Goal: Task Accomplishment & Management: Complete application form

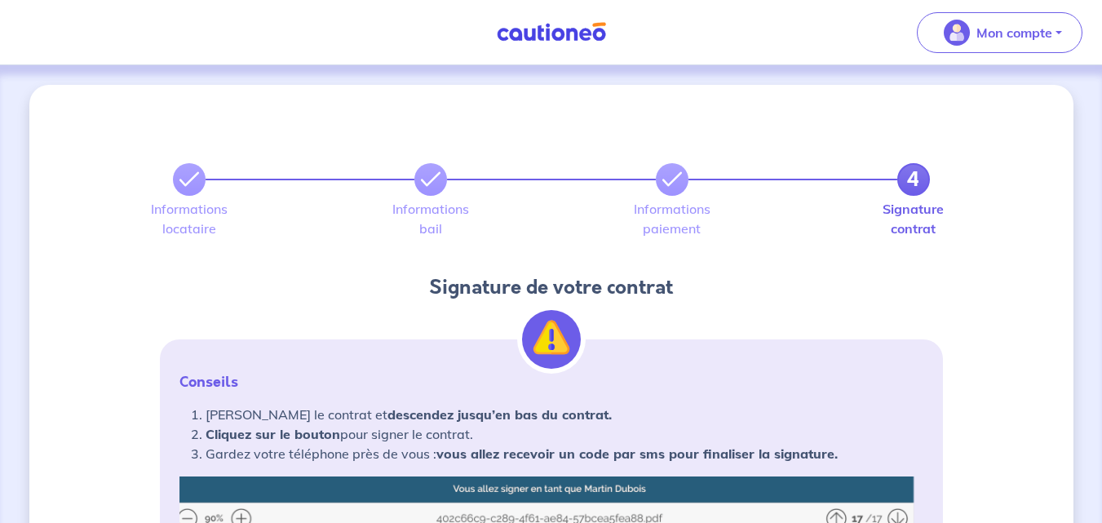
drag, startPoint x: 0, startPoint y: 0, endPoint x: 1059, endPoint y: 299, distance: 1100.5
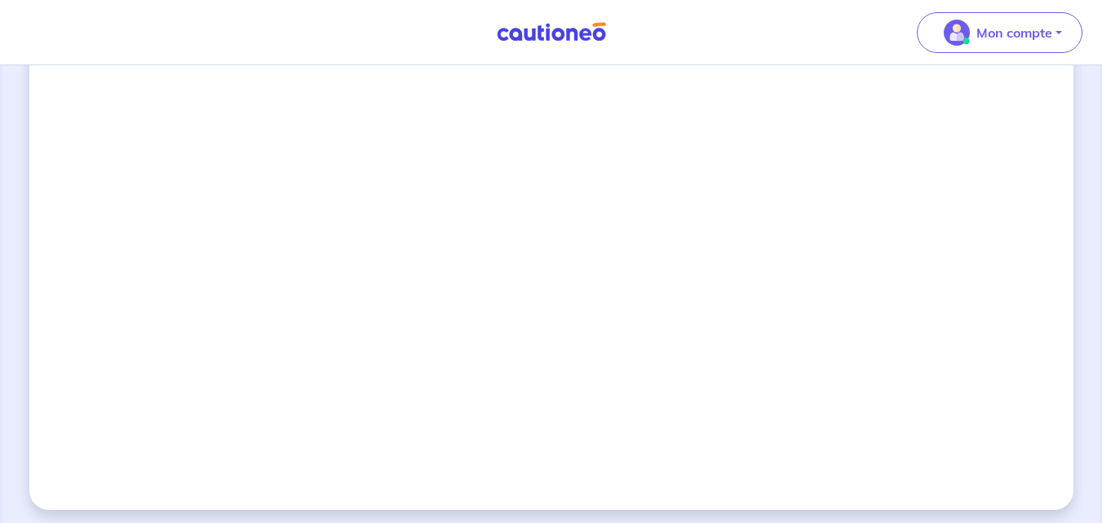
scroll to position [1520, 0]
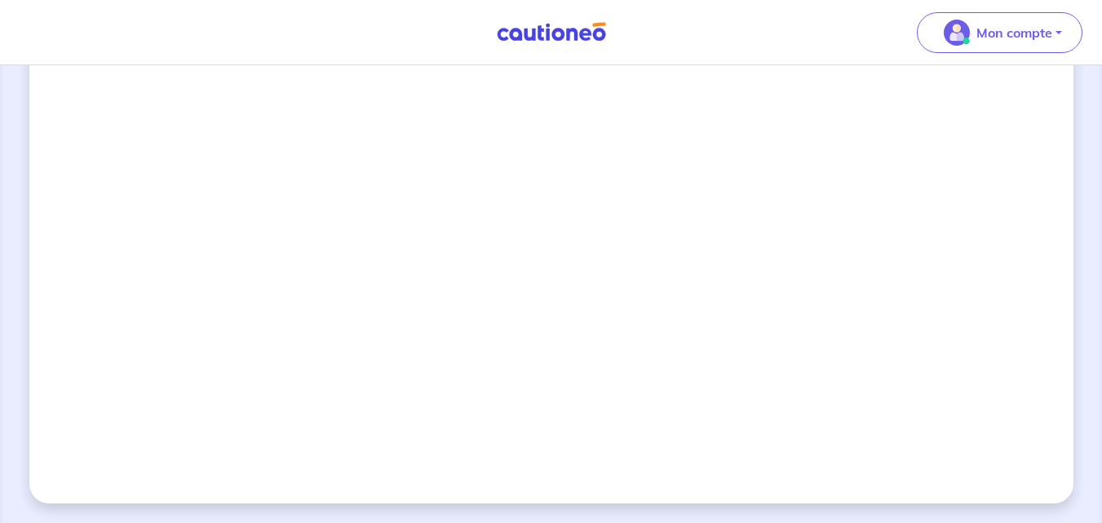
click at [534, 33] on img at bounding box center [551, 32] width 122 height 20
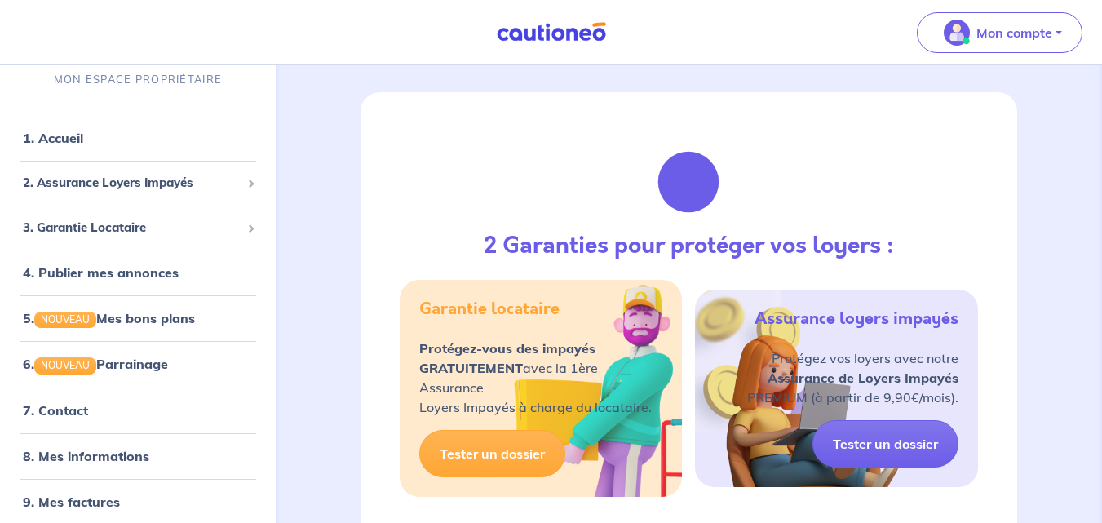
scroll to position [55, 0]
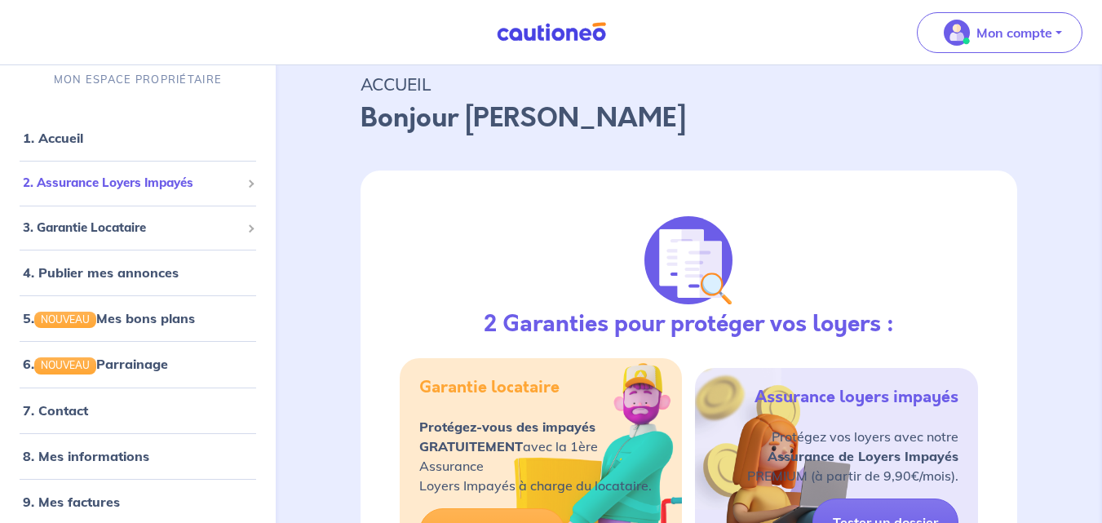
click at [141, 189] on span "2. Assurance Loyers Impayés" at bounding box center [132, 183] width 218 height 19
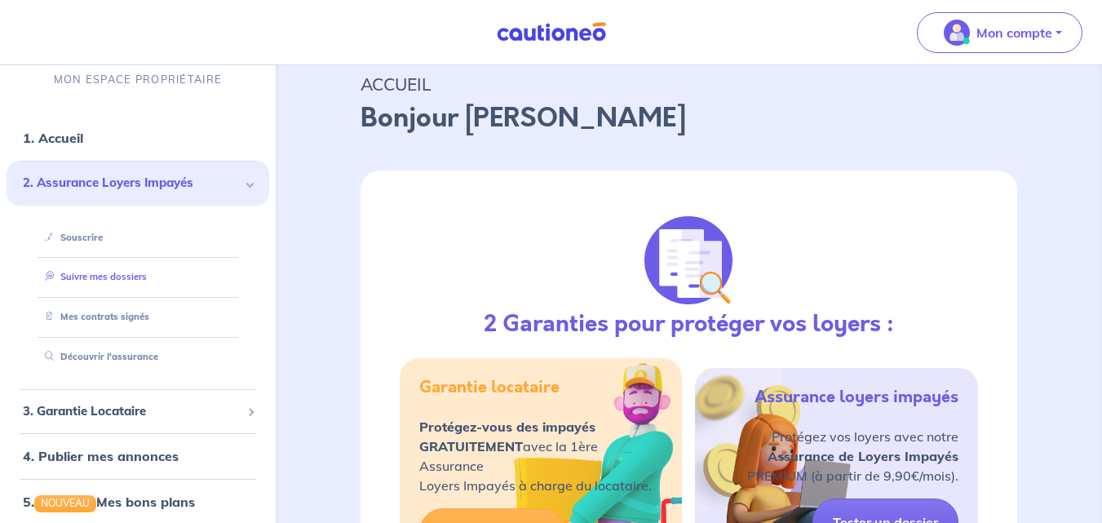
click at [109, 283] on link "Suivre mes dossiers" at bounding box center [92, 277] width 109 height 11
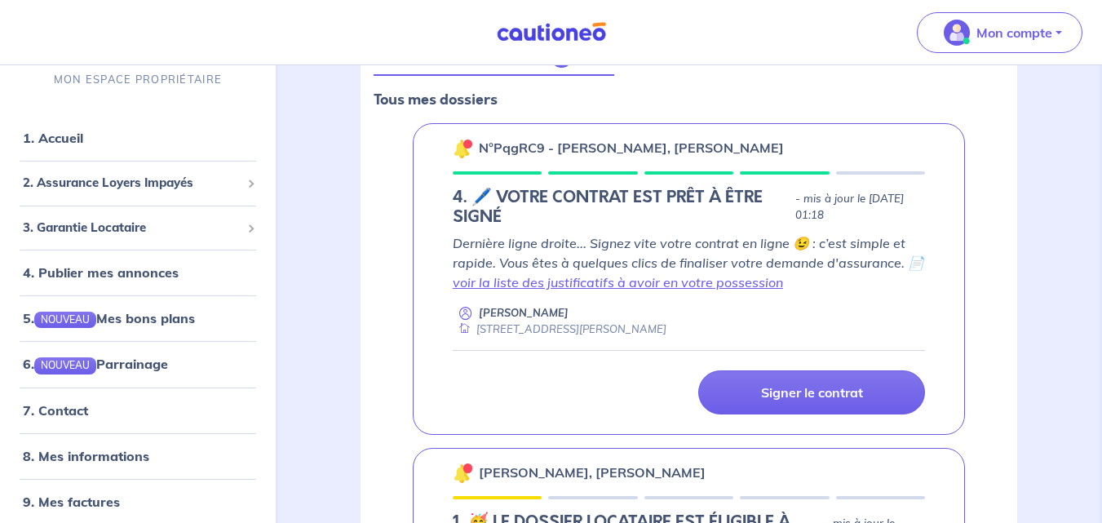
scroll to position [197, 0]
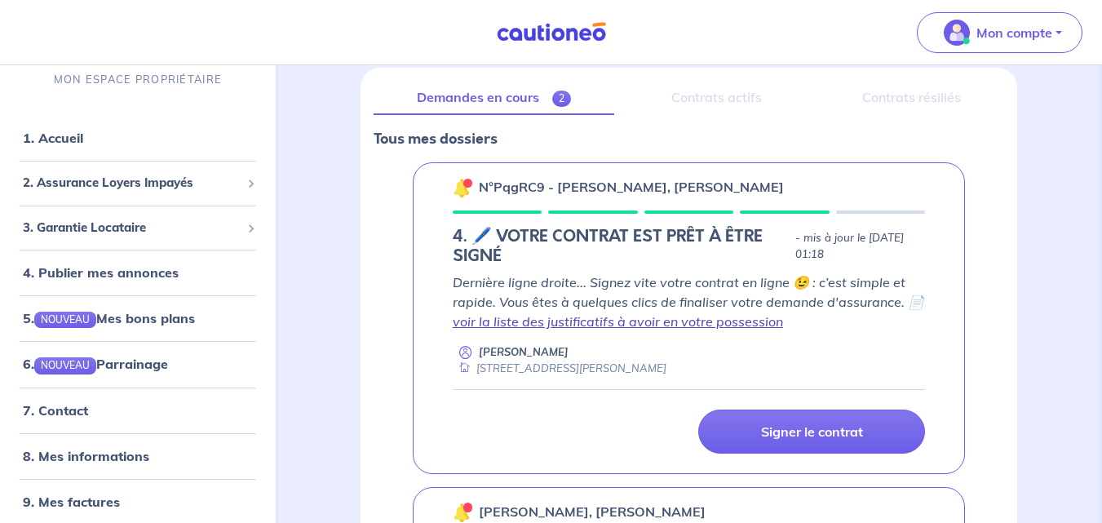
click at [550, 323] on link "voir la liste des justificatifs à avoir en votre possession" at bounding box center [618, 321] width 330 height 16
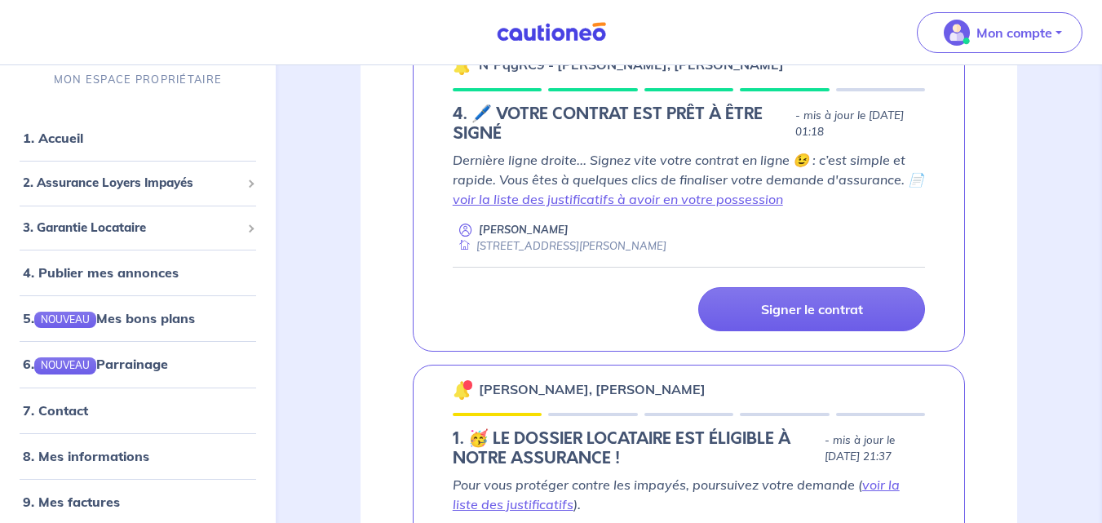
scroll to position [261, 0]
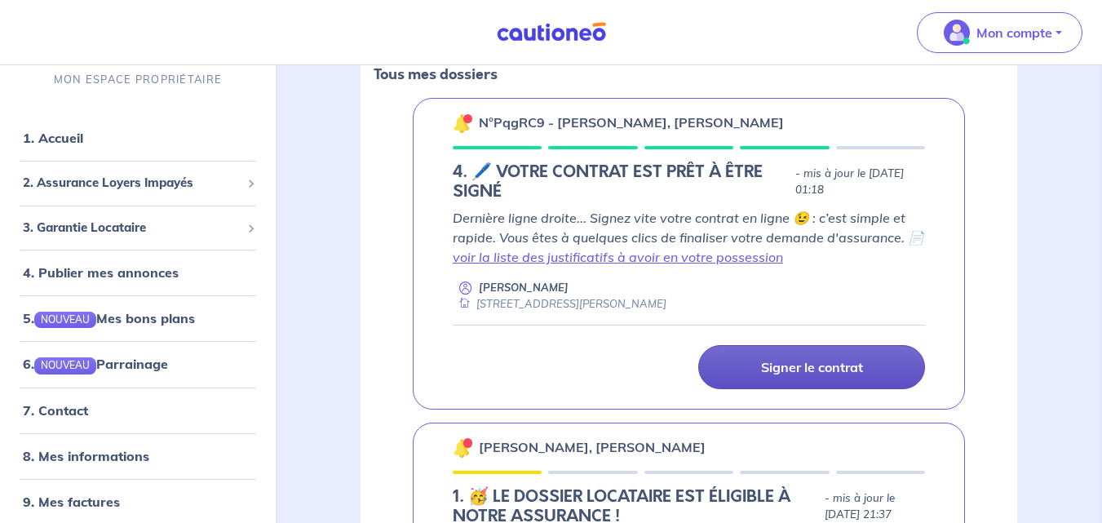
click at [757, 364] on link "Signer le contrat" at bounding box center [812, 367] width 227 height 44
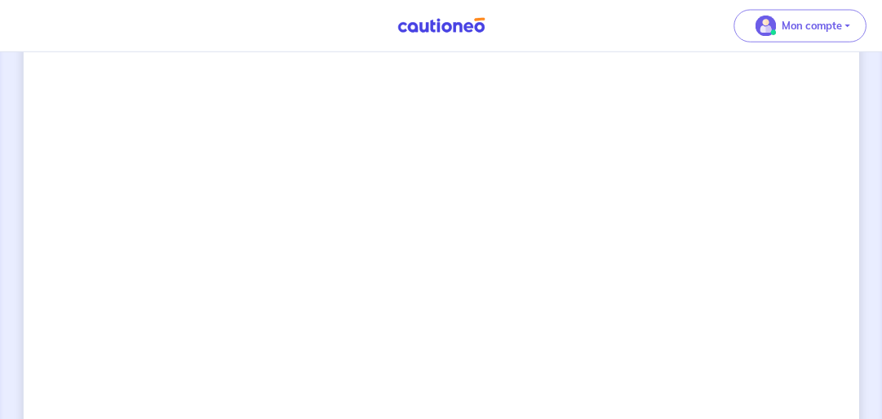
scroll to position [1120, 0]
